Goal: Task Accomplishment & Management: Complete application form

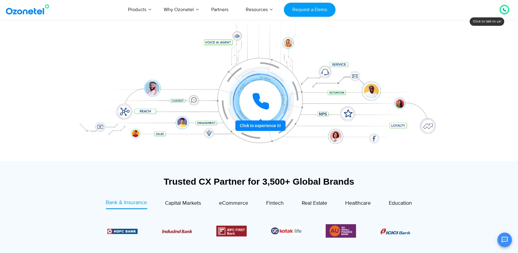
scroll to position [141, 0]
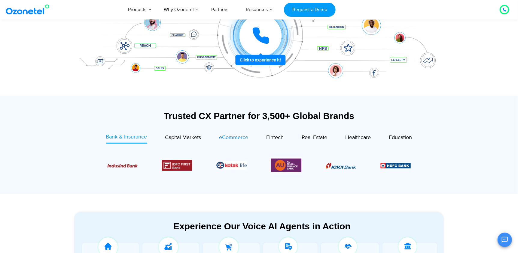
click at [241, 139] on span "eCommerce" at bounding box center [233, 138] width 29 height 7
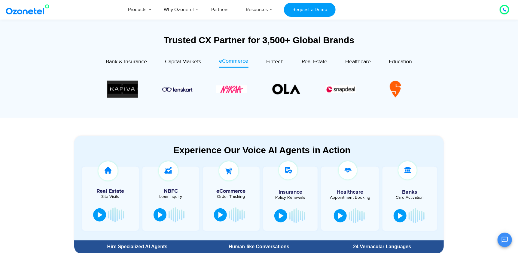
scroll to position [208, 0]
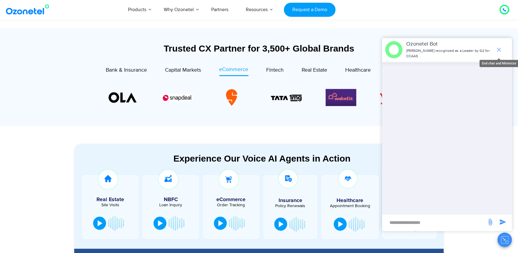
click at [493, 51] on span "end chat or minimize" at bounding box center [499, 50] width 12 height 12
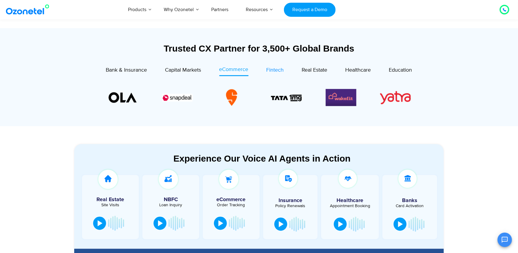
click at [272, 72] on span "Fintech" at bounding box center [274, 70] width 17 height 7
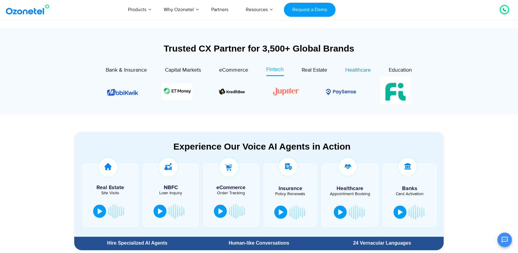
click at [353, 67] on span "Healthcare" at bounding box center [358, 70] width 26 height 7
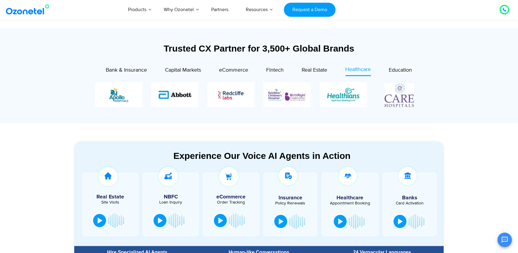
scroll to position [227, 0]
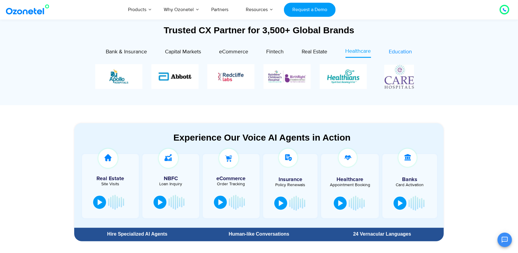
click at [403, 53] on span "Education" at bounding box center [400, 52] width 23 height 7
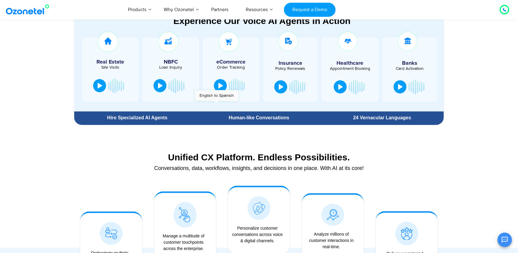
scroll to position [334, 0]
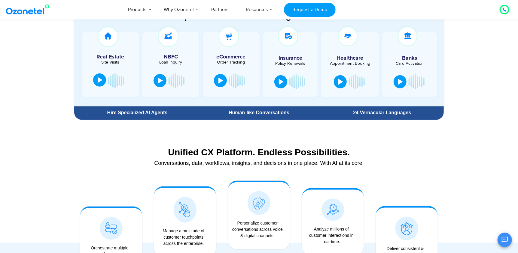
click at [102, 81] on div at bounding box center [100, 80] width 5 height 6
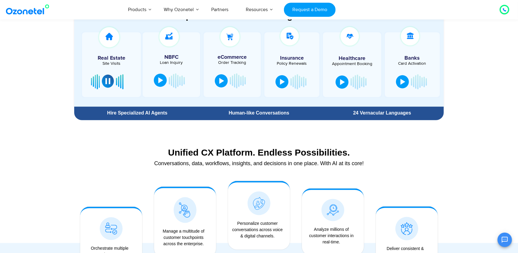
click at [158, 84] on button at bounding box center [160, 80] width 13 height 13
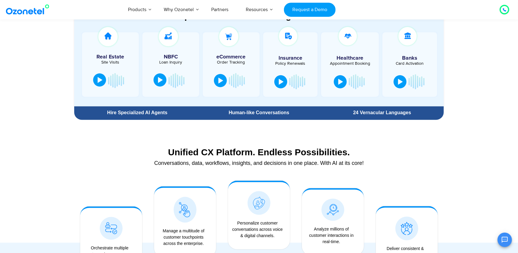
click at [160, 77] on div at bounding box center [160, 80] width 5 height 6
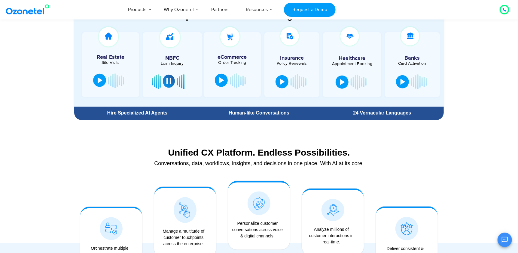
click at [221, 80] on div at bounding box center [221, 80] width 5 height 6
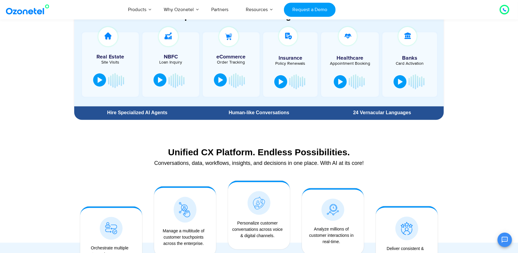
click at [216, 77] on button at bounding box center [220, 80] width 13 height 13
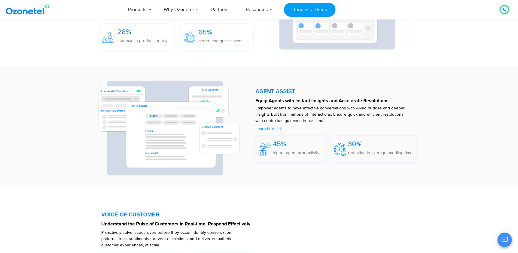
scroll to position [727, 0]
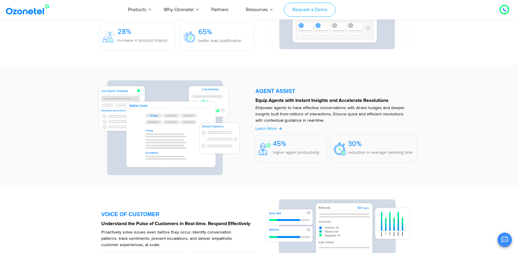
click at [317, 13] on link "Request a Demo" at bounding box center [309, 10] width 51 height 14
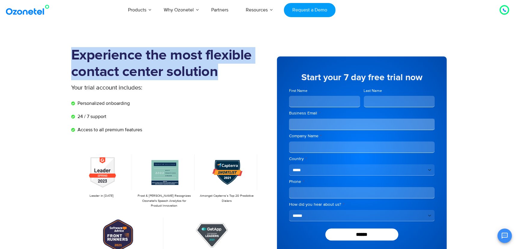
drag, startPoint x: 61, startPoint y: 43, endPoint x: 225, endPoint y: 79, distance: 168.2
click at [225, 79] on section "Experience the most flexible contact center solution Your trial account include…" at bounding box center [259, 165] width 518 height 267
click at [225, 79] on h1 "Experience the most flexible contact center solution" at bounding box center [165, 63] width 188 height 33
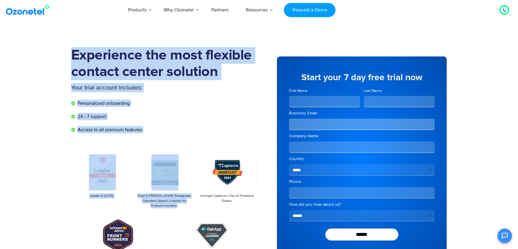
drag, startPoint x: 67, startPoint y: 55, endPoint x: 204, endPoint y: 148, distance: 165.0
click at [204, 148] on div "Experience the most flexible contact center solution Your trial account include…" at bounding box center [259, 156] width 384 height 219
click at [204, 148] on div "Experience the most flexible contact center solution Your trial account include…" at bounding box center [165, 156] width 188 height 219
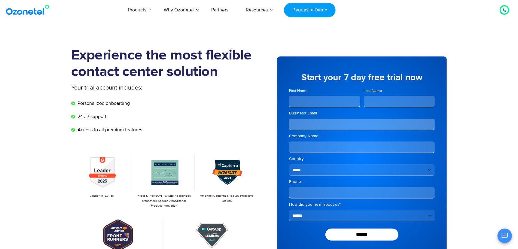
click at [332, 102] on input "First Name" at bounding box center [324, 101] width 71 height 11
type input "*****"
click at [405, 100] on input "Last Name" at bounding box center [399, 101] width 71 height 11
type input "*****"
click at [393, 126] on input "Business Email *" at bounding box center [362, 124] width 146 height 11
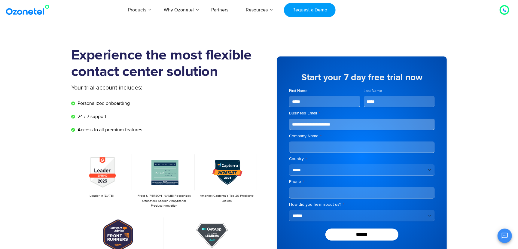
type input "**********"
click at [345, 147] on input "Company Name *" at bounding box center [362, 146] width 146 height 11
type input "**********"
click at [332, 190] on input "Phone *" at bounding box center [362, 192] width 146 height 11
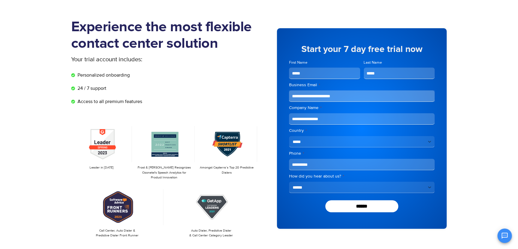
scroll to position [32, 0]
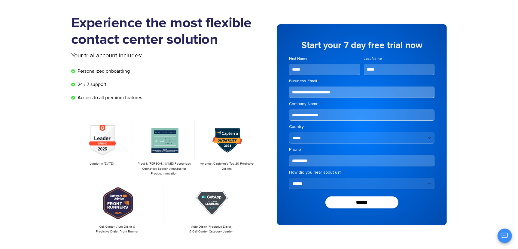
type input "**********"
click at [330, 182] on select "**********" at bounding box center [362, 183] width 146 height 11
click at [329, 184] on select "**********" at bounding box center [362, 183] width 146 height 11
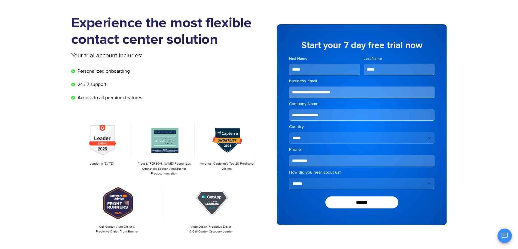
click at [349, 112] on input "**********" at bounding box center [362, 114] width 146 height 11
type input "*"
type input "**********"
click at [465, 129] on section "Experience the most flexible contact center solution Your trial account include…" at bounding box center [259, 133] width 518 height 267
click at [366, 202] on input "******" at bounding box center [361, 202] width 73 height 12
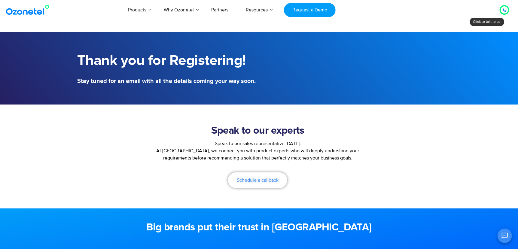
click at [266, 184] on link "Schedule a callback" at bounding box center [257, 180] width 59 height 16
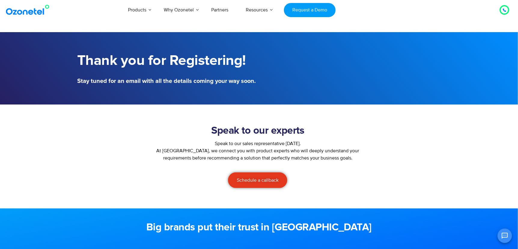
click at [502, 8] on div at bounding box center [504, 9] width 4 height 7
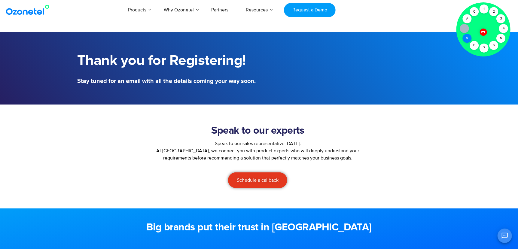
click at [469, 37] on div "9" at bounding box center [467, 38] width 9 height 9
click at [481, 32] on icon at bounding box center [483, 32] width 4 height 4
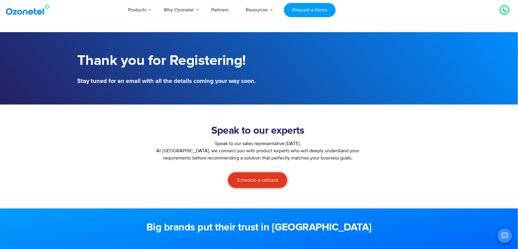
click at [505, 10] on icon at bounding box center [504, 10] width 4 height 4
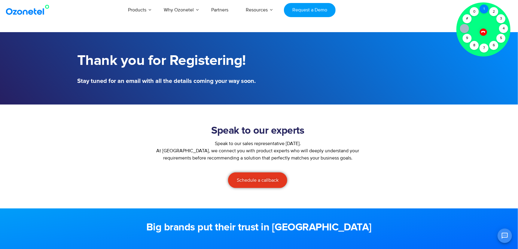
click at [483, 11] on div "1" at bounding box center [483, 9] width 9 height 9
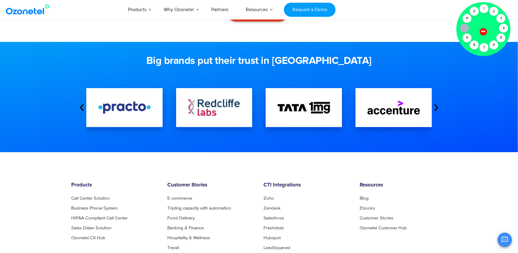
scroll to position [164, 0]
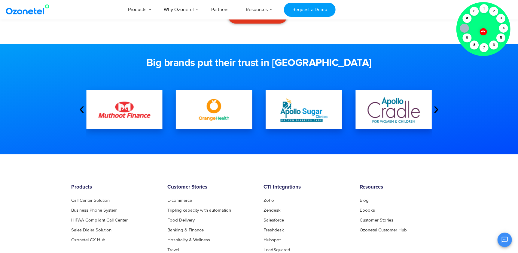
click at [481, 32] on icon at bounding box center [483, 31] width 5 height 5
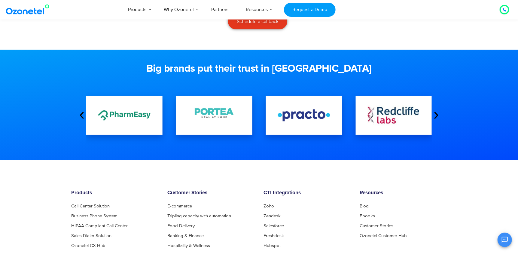
scroll to position [180, 0]
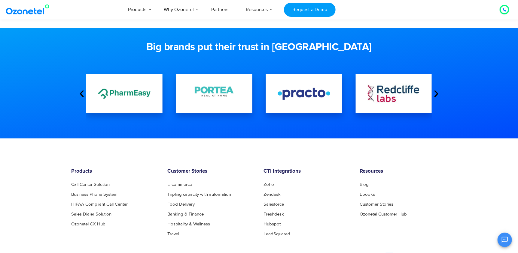
click at [437, 94] on icon "Next slide" at bounding box center [436, 93] width 9 height 9
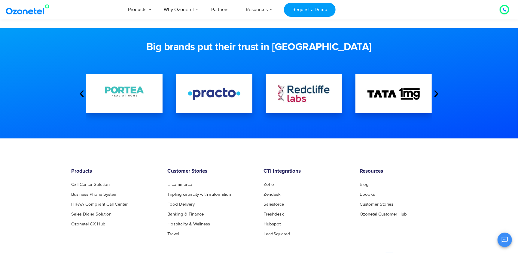
click at [437, 94] on icon "Next slide" at bounding box center [436, 93] width 9 height 9
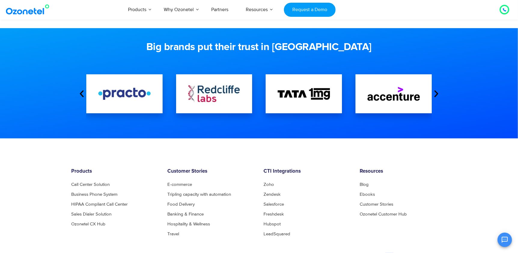
click at [437, 94] on icon "Next slide" at bounding box center [436, 93] width 9 height 9
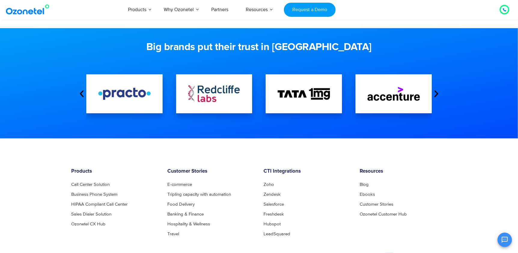
click at [437, 94] on icon "Next slide" at bounding box center [436, 93] width 9 height 9
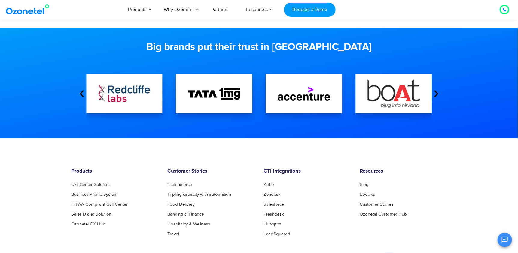
click at [437, 94] on icon "Next slide" at bounding box center [436, 93] width 9 height 9
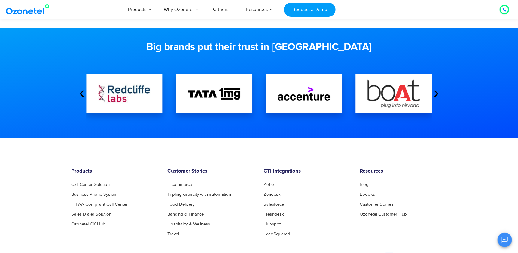
click at [437, 94] on icon "Next slide" at bounding box center [436, 93] width 9 height 9
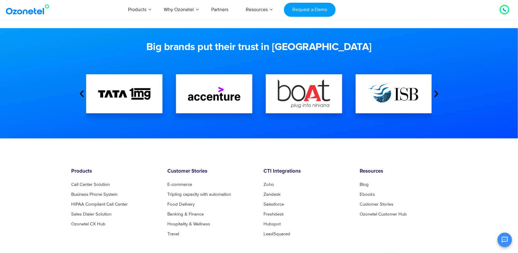
click at [437, 94] on icon "Next slide" at bounding box center [436, 93] width 9 height 9
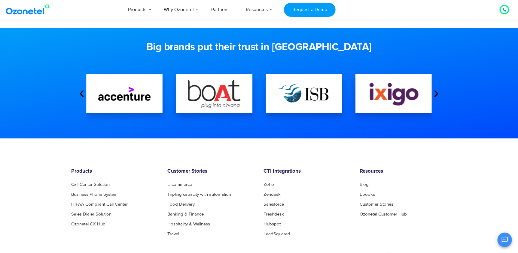
click at [437, 94] on icon "Next slide" at bounding box center [436, 93] width 9 height 9
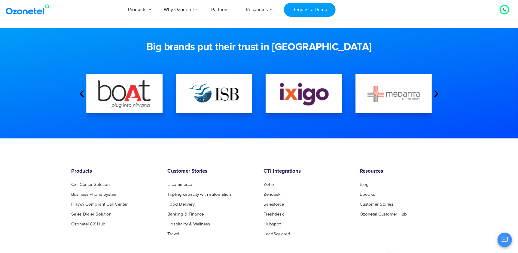
click at [437, 94] on icon "Next slide" at bounding box center [436, 93] width 9 height 9
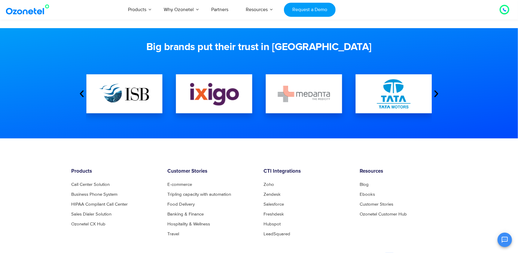
click at [437, 94] on icon "Next slide" at bounding box center [436, 93] width 9 height 9
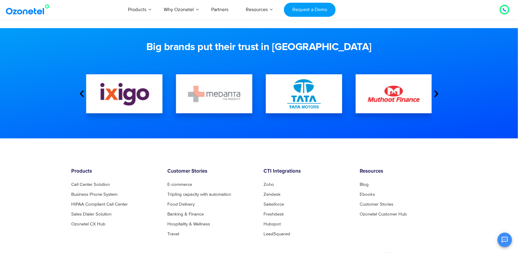
click at [437, 94] on icon "Next slide" at bounding box center [436, 93] width 9 height 9
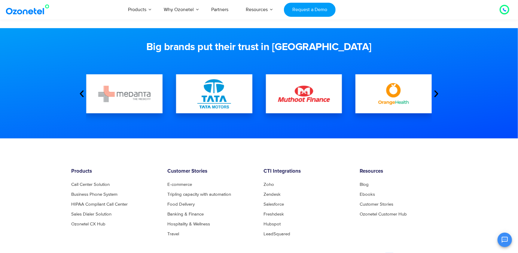
click at [437, 94] on icon "Next slide" at bounding box center [436, 93] width 9 height 9
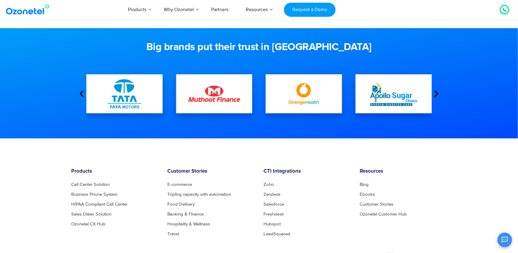
click at [437, 94] on icon "Next slide" at bounding box center [436, 93] width 9 height 9
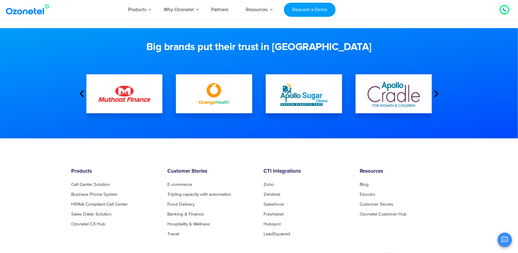
click at [437, 94] on icon "Next slide" at bounding box center [436, 93] width 9 height 9
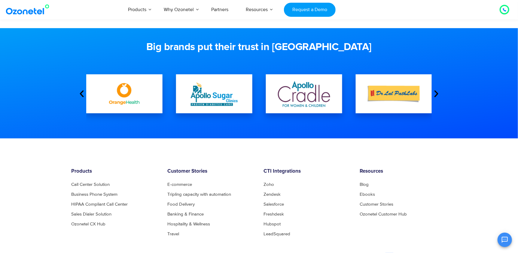
click at [437, 94] on icon "Next slide" at bounding box center [436, 93] width 9 height 9
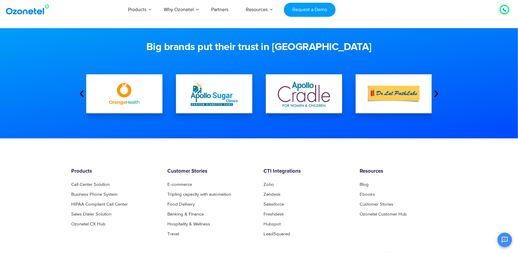
click at [437, 94] on icon "Next slide" at bounding box center [436, 93] width 9 height 9
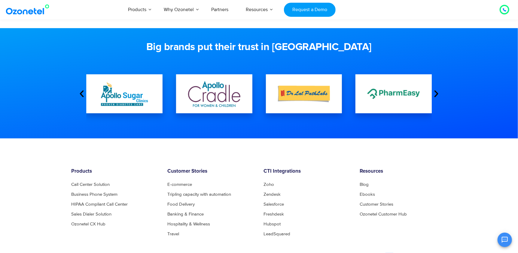
click at [437, 94] on icon "Next slide" at bounding box center [436, 93] width 9 height 9
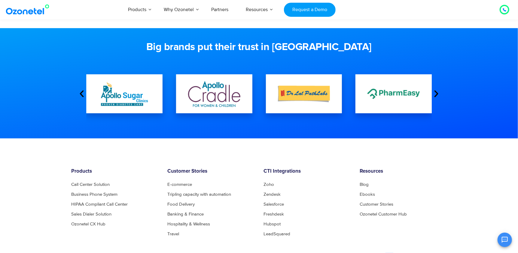
click at [437, 94] on icon "Next slide" at bounding box center [436, 93] width 9 height 9
